Goal: Ask a question

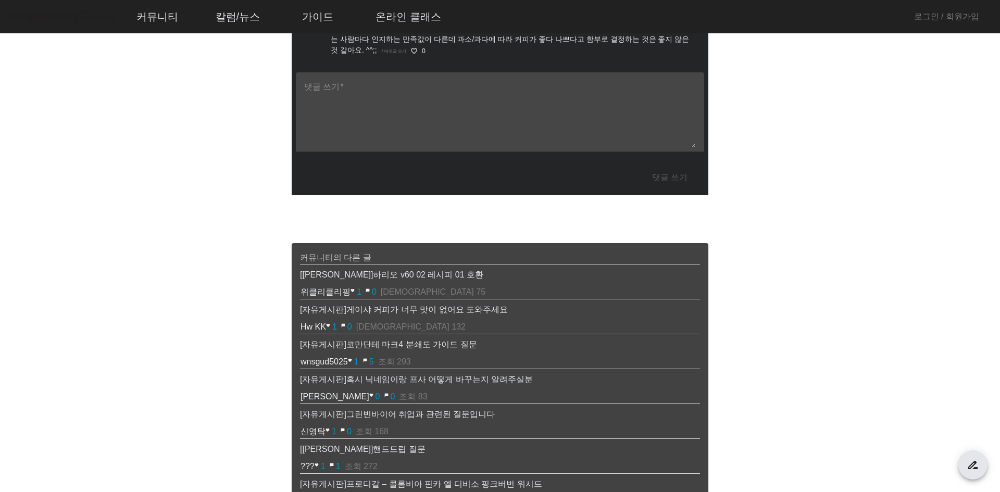
scroll to position [364, 0]
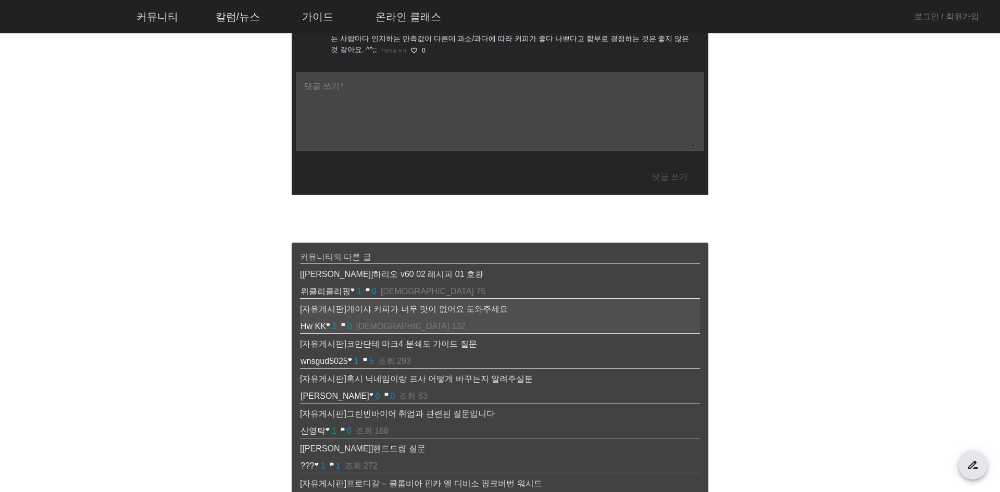
click at [420, 303] on p "[자유게시판] 게이샤 커피가 너무 맛이 없어요 도와주세요" at bounding box center [500, 309] width 400 height 12
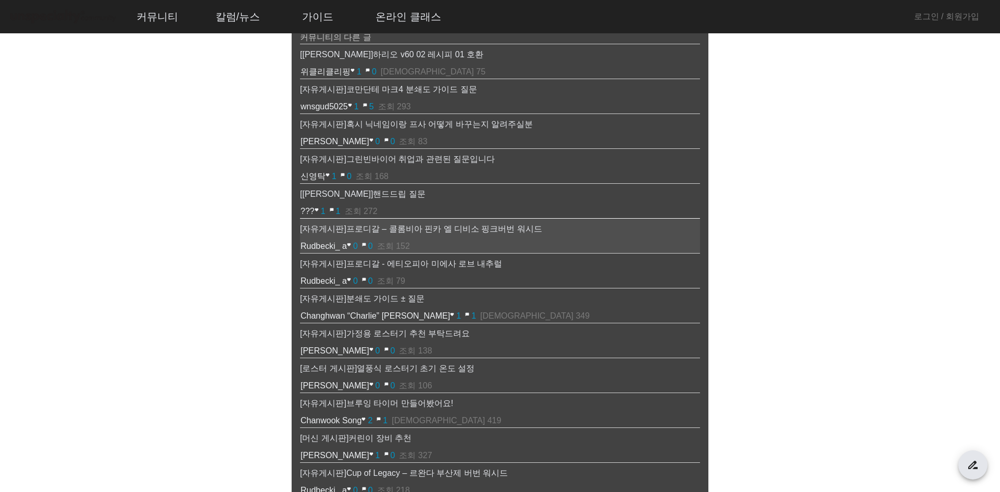
scroll to position [469, 0]
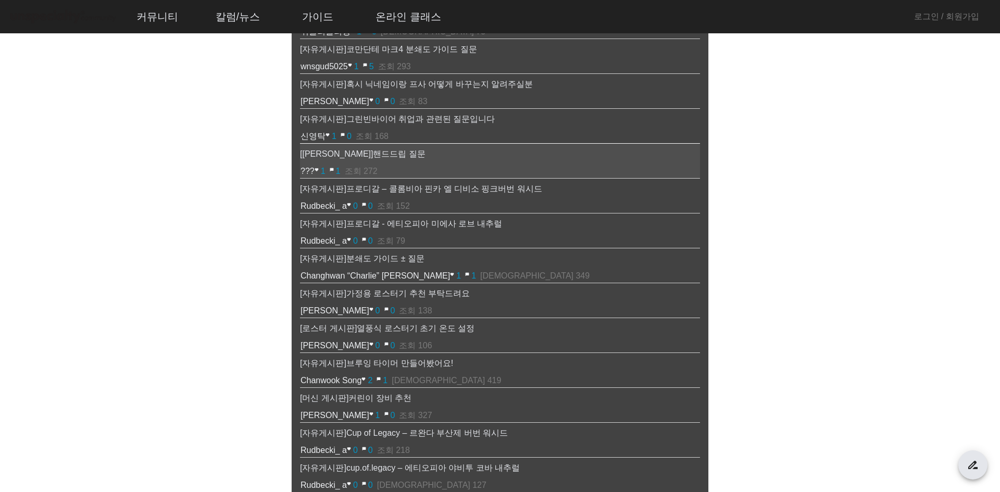
click at [436, 162] on td "[[PERSON_NAME]] 핸드드립 질문" at bounding box center [500, 153] width 400 height 21
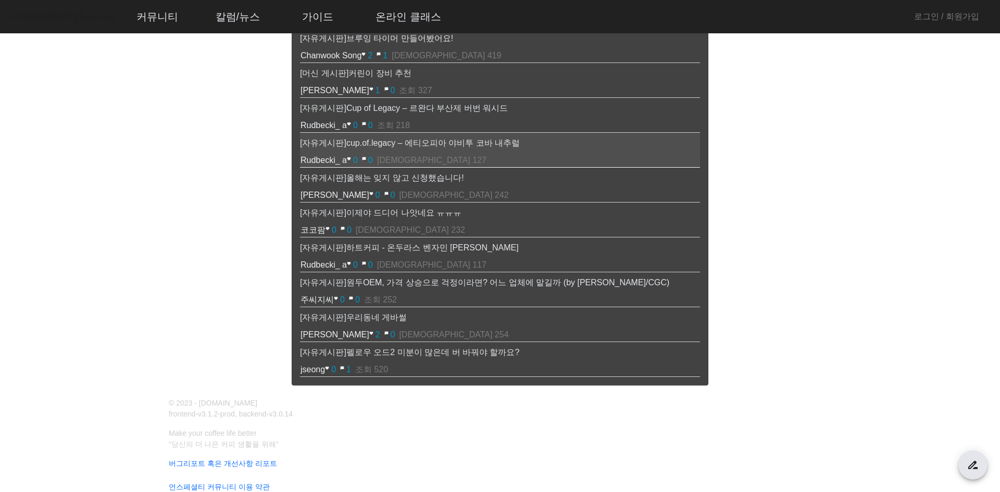
scroll to position [885, 0]
